Goal: Information Seeking & Learning: Check status

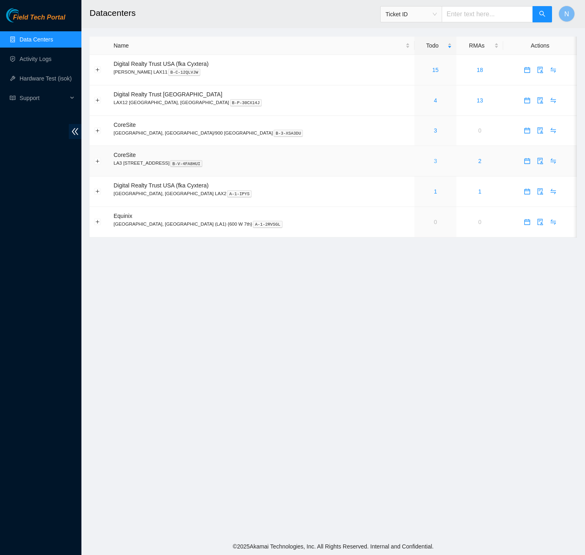
click at [434, 163] on link "3" at bounding box center [435, 161] width 3 height 7
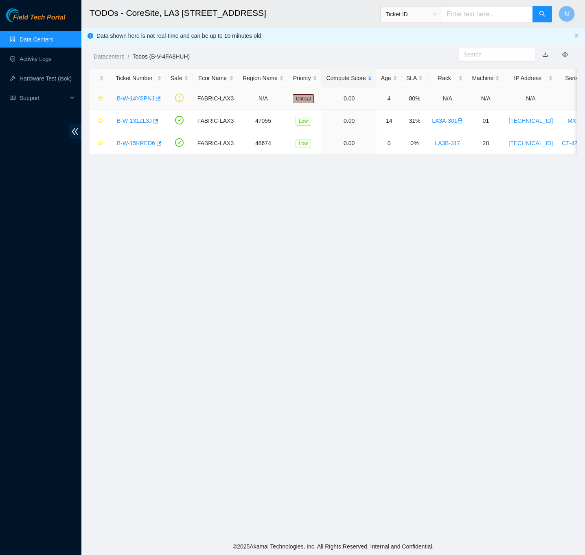
click at [141, 98] on link "B-W-14YSPNJ" at bounding box center [135, 98] width 37 height 7
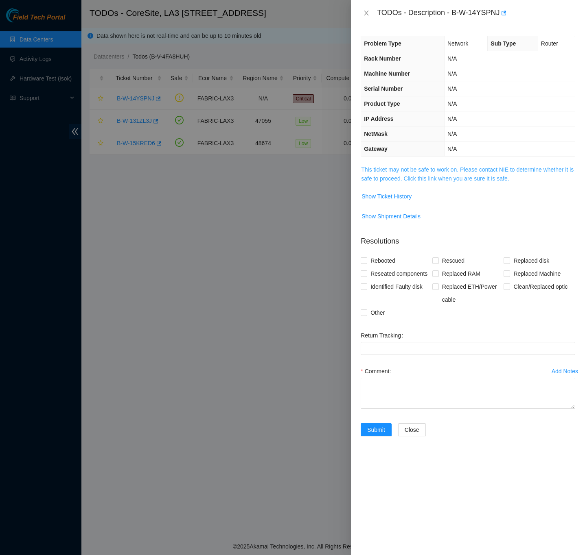
click at [442, 179] on link "This ticket may not be safe to work on. Please contact NIE to determine whether…" at bounding box center [467, 173] width 212 height 15
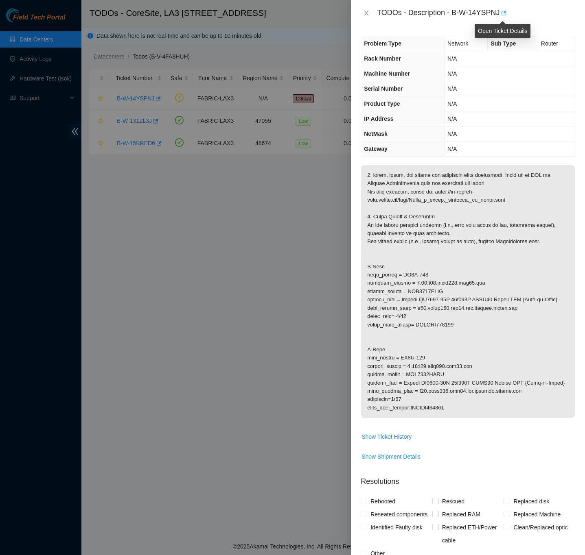
click at [502, 13] on icon "button" at bounding box center [503, 13] width 6 height 6
click at [364, 15] on icon "close" at bounding box center [366, 13] width 7 height 7
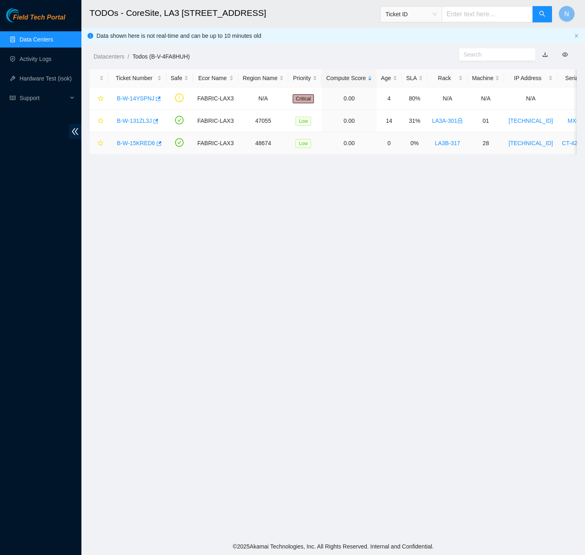
click at [135, 140] on link "B-W-15KRED6" at bounding box center [136, 143] width 38 height 7
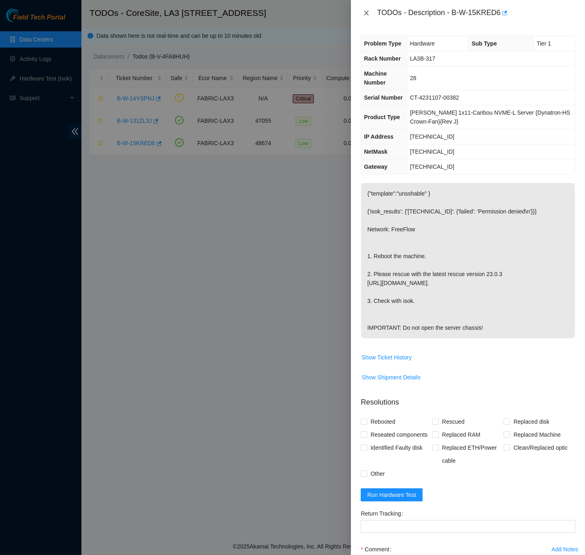
click at [366, 13] on icon "close" at bounding box center [366, 13] width 4 height 5
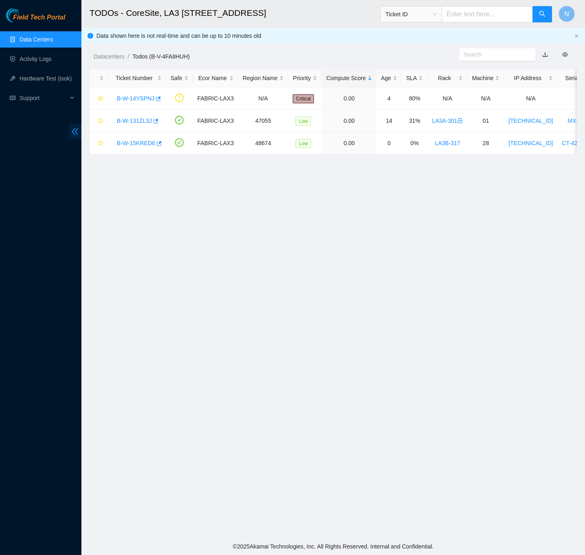
click at [71, 134] on icon "double-left" at bounding box center [75, 131] width 9 height 9
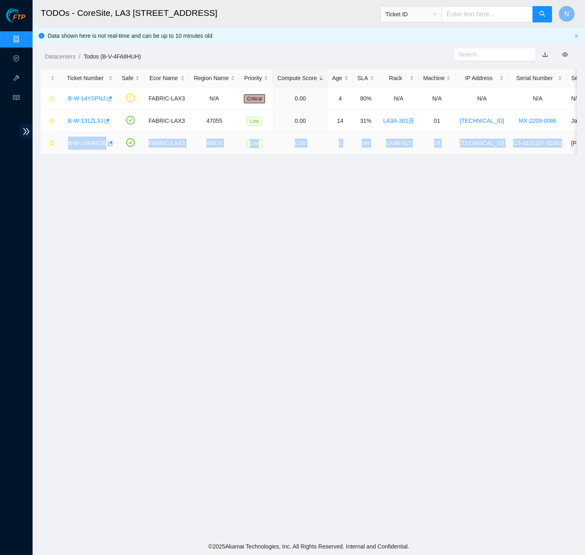
drag, startPoint x: 553, startPoint y: 142, endPoint x: 68, endPoint y: 153, distance: 485.1
click at [68, 153] on tr "B-W-15KRED6 FABRIC-LAX3 48674 Low 0.00 0 0% LA3B-317 28 23.206.215.157 CT-42311…" at bounding box center [413, 143] width 745 height 22
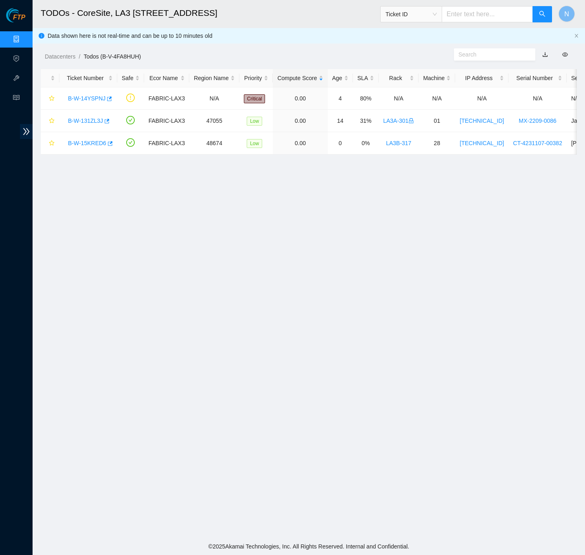
click at [503, 173] on main "TODOs - CoreSite, LA3 200 Bauchet St Ticket ID N Data shown here is not real-ti…" at bounding box center [309, 269] width 552 height 538
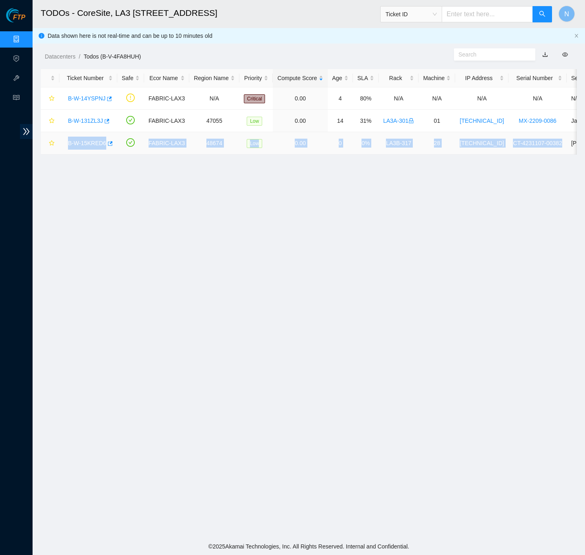
drag, startPoint x: 554, startPoint y: 142, endPoint x: 66, endPoint y: 151, distance: 488.0
click at [66, 151] on tr "B-W-15KRED6 FABRIC-LAX3 48674 Low 0.00 0 0% LA3B-317 28 23.206.215.157 CT-42311…" at bounding box center [413, 143] width 745 height 22
copy tr "B-W-15KRED6 FABRIC-LAX3 48674 Low 0.00 0 0% LA3B-317 28 23.206.215.157 CT-42311…"
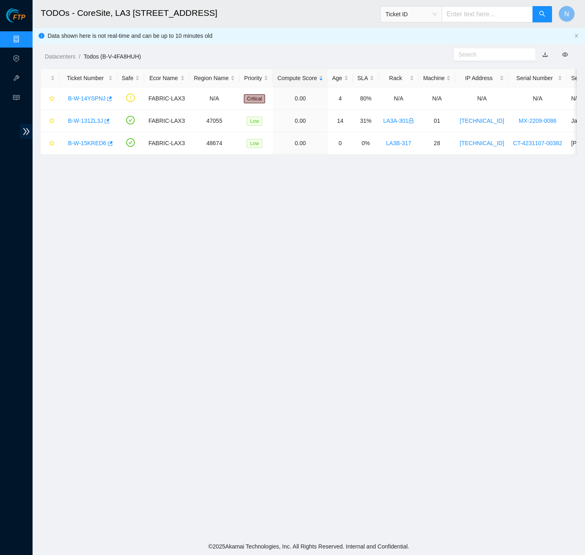
click at [520, 194] on main "TODOs - CoreSite, LA3 200 Bauchet St Ticket ID N Data shown here is not real-ti…" at bounding box center [309, 269] width 552 height 538
click at [90, 143] on link "B-W-15KRED6" at bounding box center [87, 143] width 38 height 7
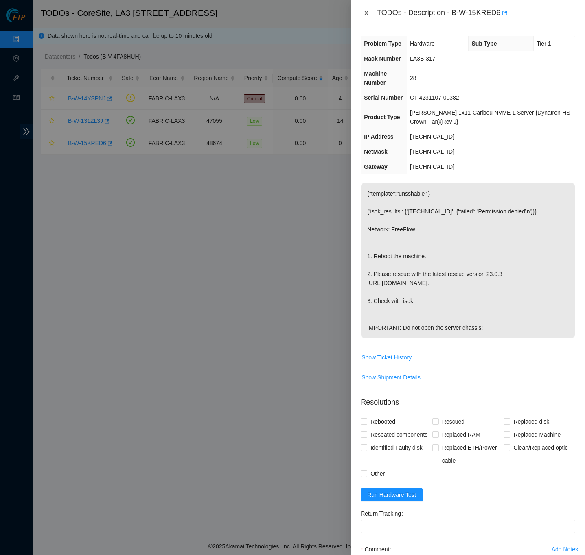
click at [364, 11] on icon "close" at bounding box center [366, 13] width 7 height 7
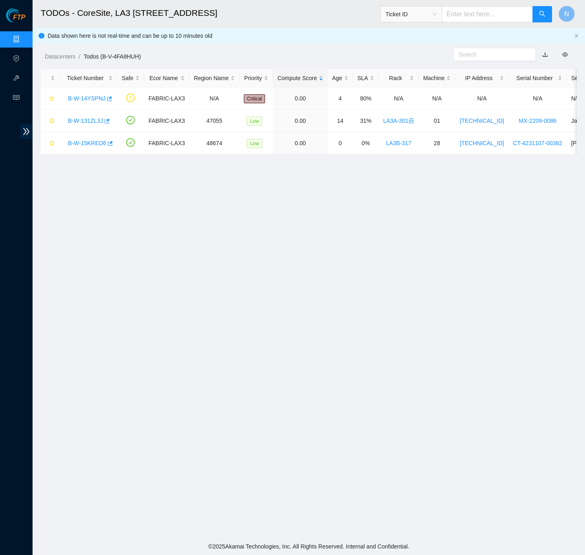
click at [348, 270] on main "TODOs - CoreSite, LA3 200 Bauchet St Ticket ID N Data shown here is not real-ti…" at bounding box center [309, 269] width 552 height 538
click at [93, 145] on link "B-W-15KRED6" at bounding box center [87, 143] width 38 height 7
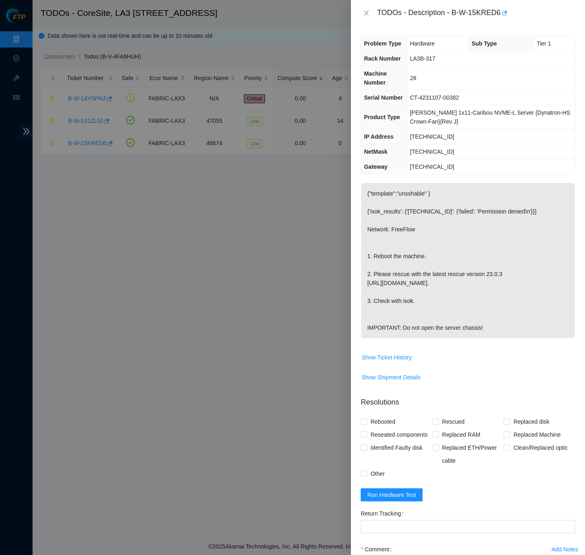
click at [363, 8] on div "TODOs - Description - B-W-15KRED6" at bounding box center [467, 13] width 214 height 13
click at [369, 13] on icon "close" at bounding box center [366, 13] width 7 height 7
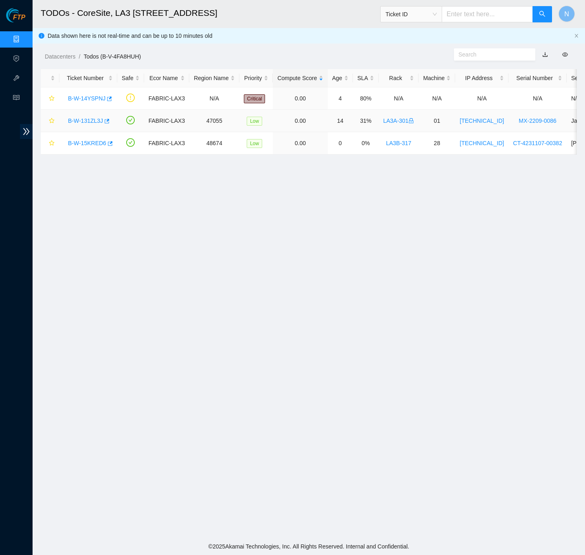
click at [80, 123] on link "B-W-131ZL3J" at bounding box center [85, 121] width 35 height 7
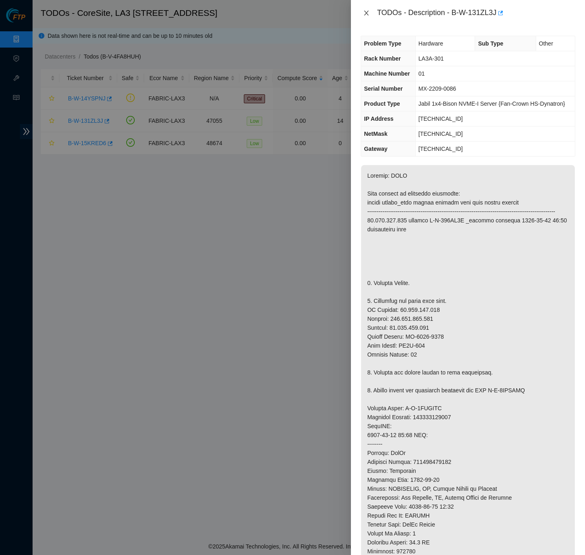
click at [368, 15] on icon "close" at bounding box center [366, 13] width 4 height 5
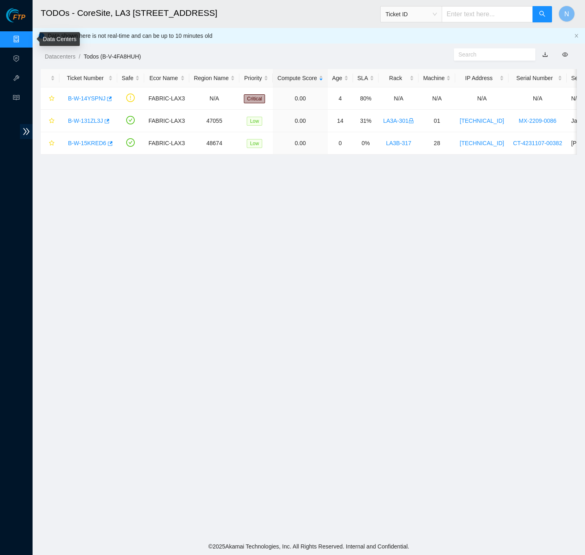
click at [24, 38] on link "Data Centers" at bounding box center [40, 39] width 33 height 7
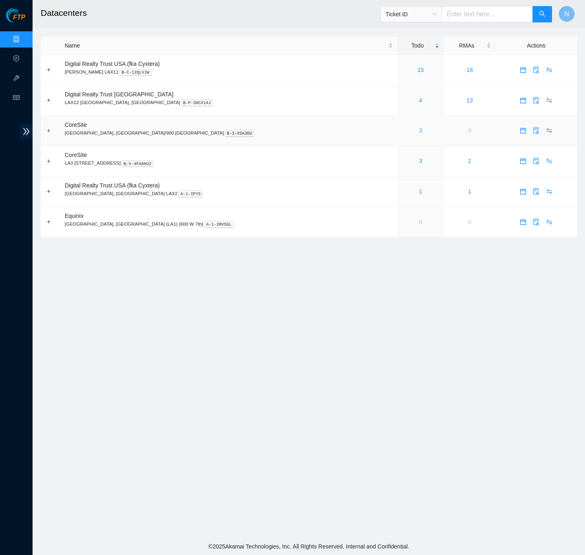
click at [419, 133] on link "3" at bounding box center [420, 130] width 3 height 7
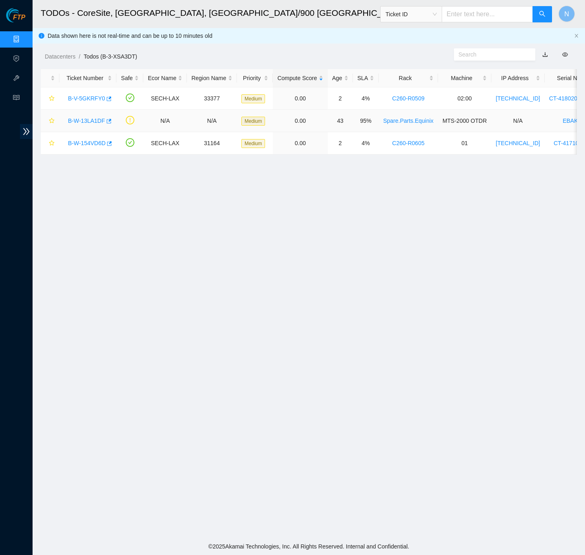
click at [92, 118] on link "B-W-13LA1DF" at bounding box center [86, 121] width 37 height 7
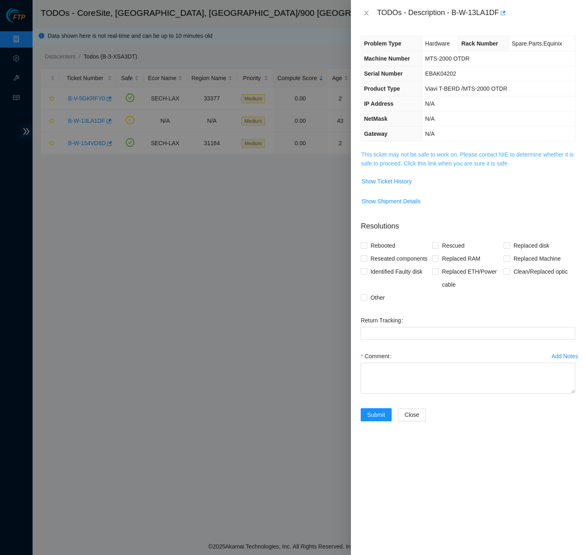
click at [380, 159] on link "This ticket may not be safe to work on. Please contact NIE to determine whether…" at bounding box center [467, 158] width 212 height 15
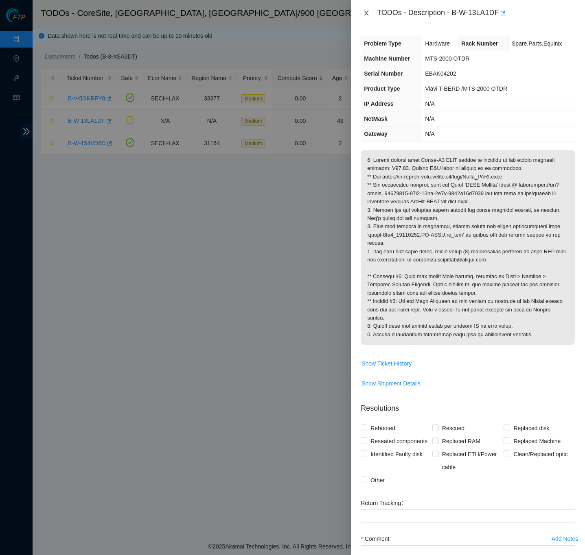
click at [366, 15] on icon "close" at bounding box center [366, 13] width 7 height 7
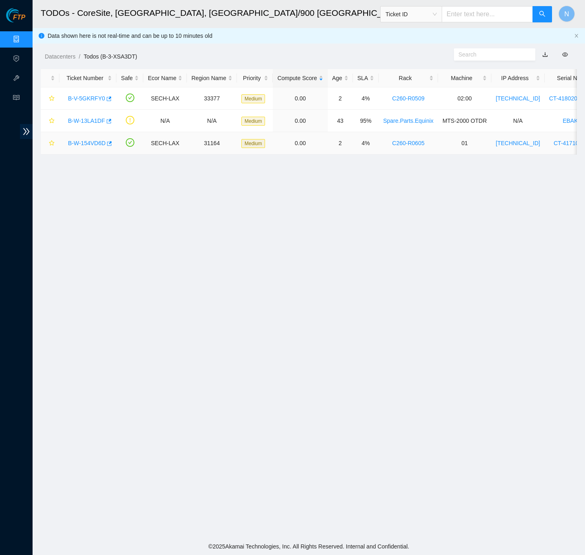
click at [86, 143] on link "B-W-154VD6D" at bounding box center [86, 143] width 37 height 7
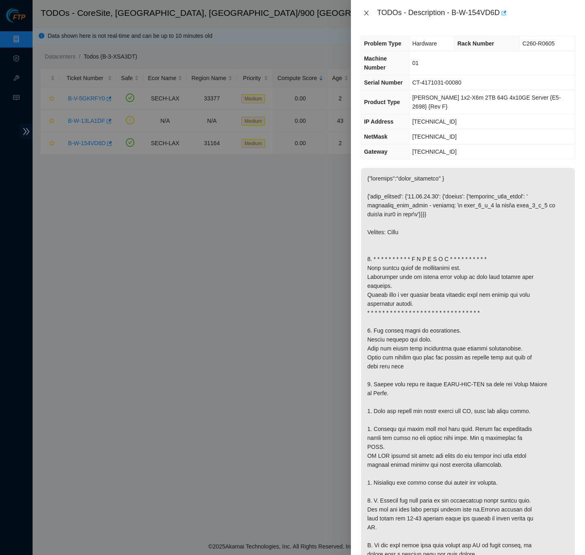
click at [366, 11] on icon "close" at bounding box center [366, 13] width 7 height 7
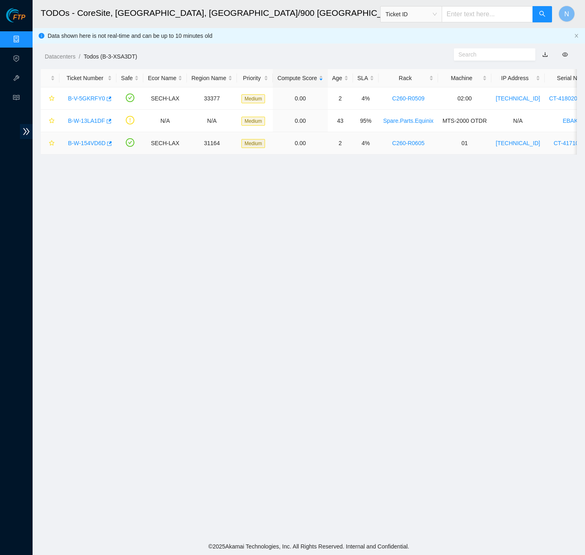
click at [93, 142] on link "B-W-154VD6D" at bounding box center [86, 143] width 37 height 7
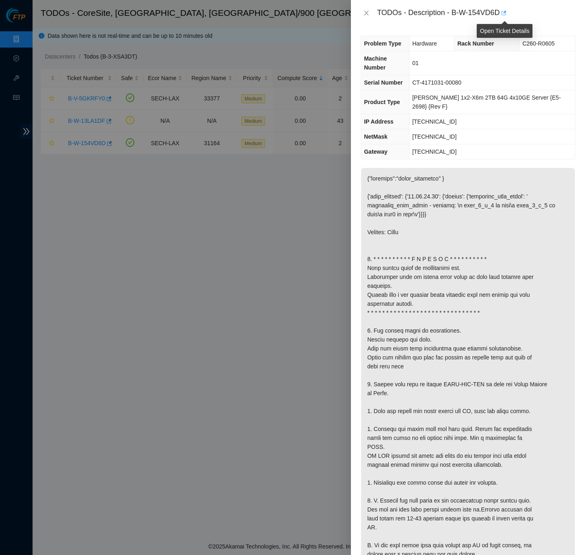
click at [504, 14] on icon "button" at bounding box center [503, 13] width 6 height 6
click at [365, 12] on icon "close" at bounding box center [366, 13] width 4 height 5
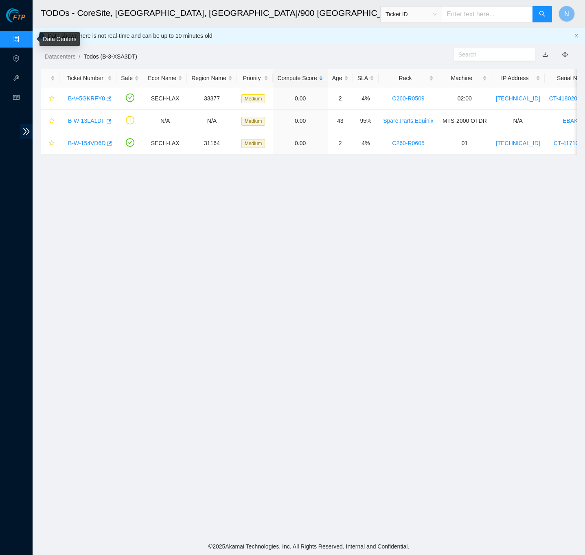
click at [24, 38] on link "Data Centers" at bounding box center [40, 39] width 33 height 7
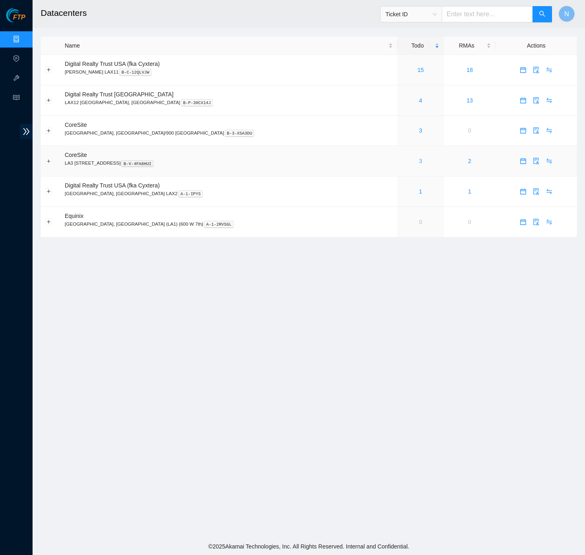
click at [419, 164] on link "3" at bounding box center [420, 161] width 3 height 7
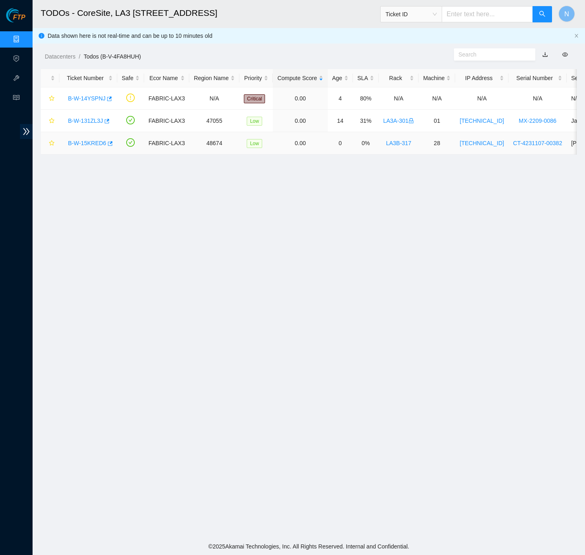
click at [88, 144] on link "B-W-15KRED6" at bounding box center [87, 143] width 38 height 7
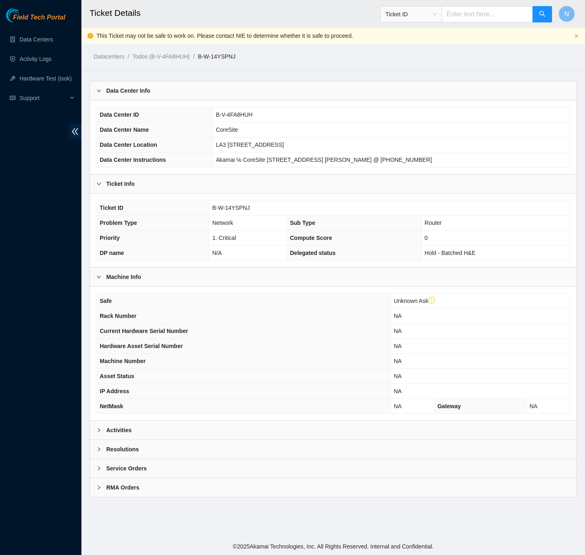
click at [104, 430] on div "Activities" at bounding box center [333, 430] width 486 height 19
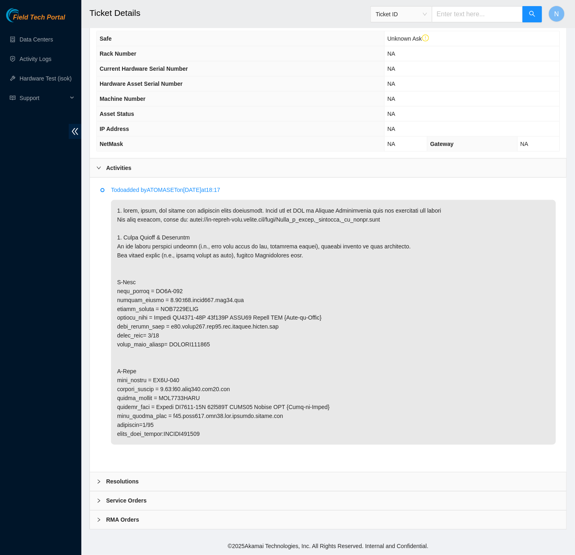
scroll to position [269, 0]
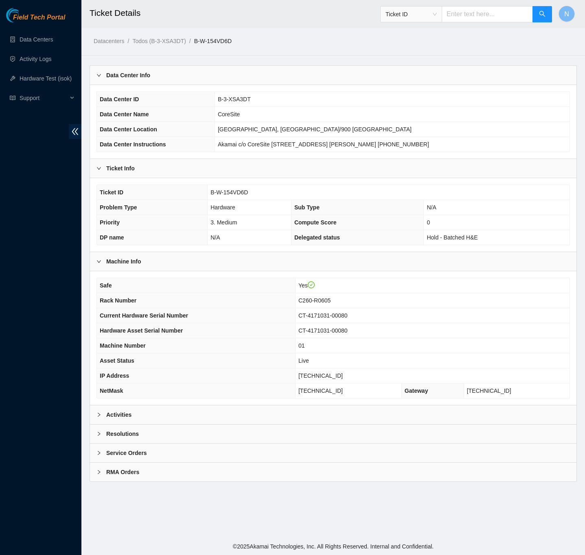
click at [131, 415] on b "Activities" at bounding box center [118, 415] width 25 height 9
